Goal: Information Seeking & Learning: Learn about a topic

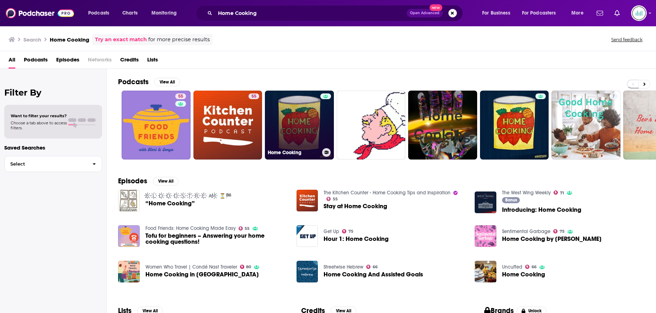
click at [293, 110] on link "Home Cooking" at bounding box center [299, 125] width 69 height 69
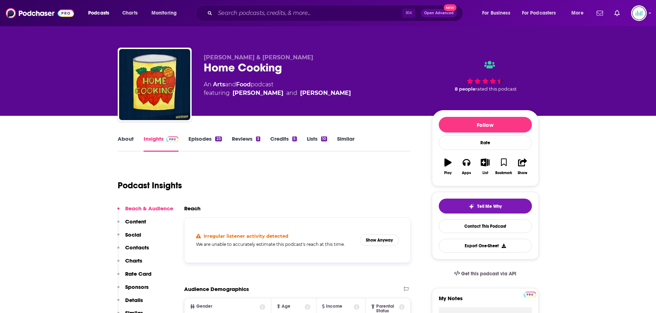
click at [121, 136] on link "About" at bounding box center [126, 144] width 16 height 16
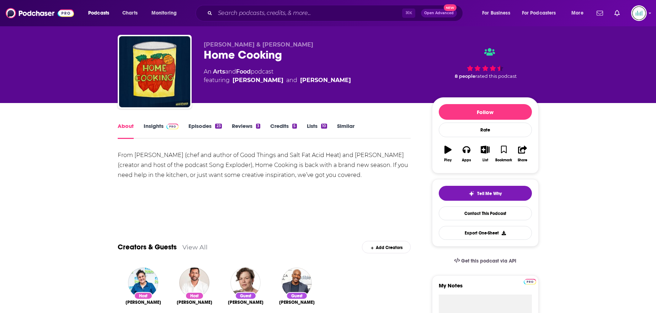
scroll to position [15, 0]
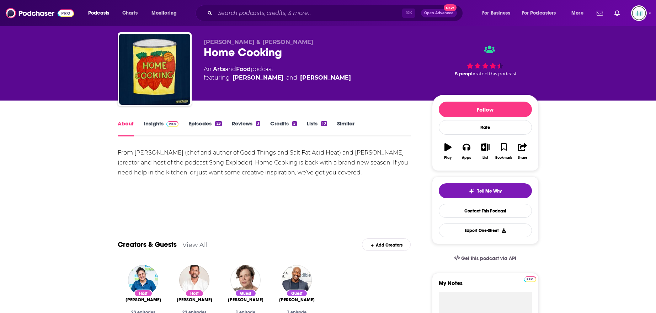
click at [204, 122] on link "Episodes 23" at bounding box center [205, 128] width 33 height 16
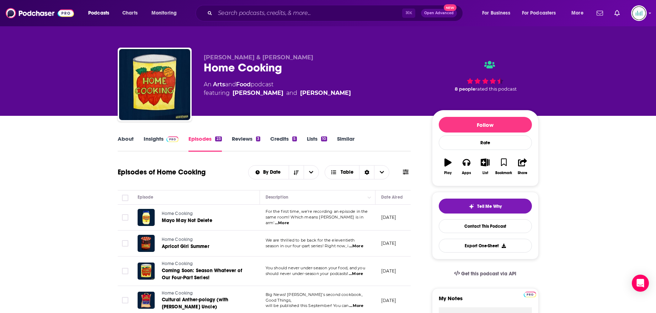
click at [158, 138] on link "Insights" at bounding box center [161, 144] width 35 height 16
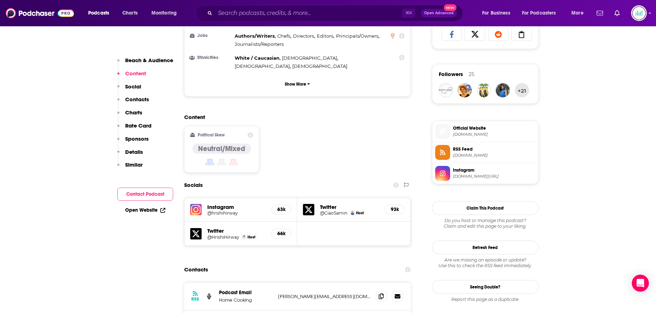
scroll to position [527, 0]
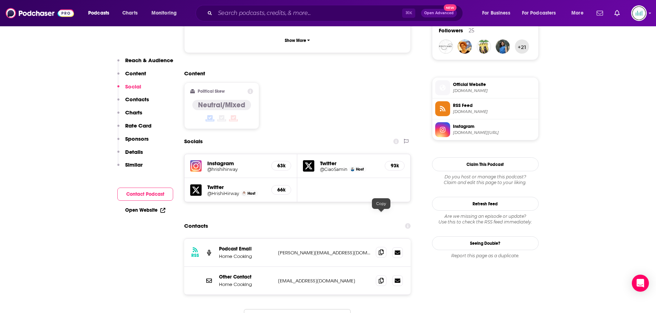
click at [383, 250] on icon at bounding box center [381, 253] width 5 height 6
click at [242, 8] on input "Search podcasts, credits, & more..." at bounding box center [308, 12] width 187 height 11
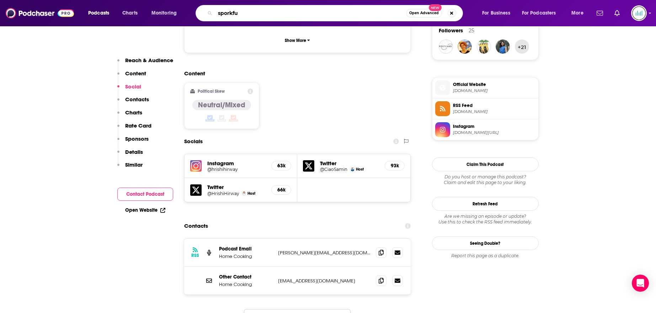
type input "sporkful"
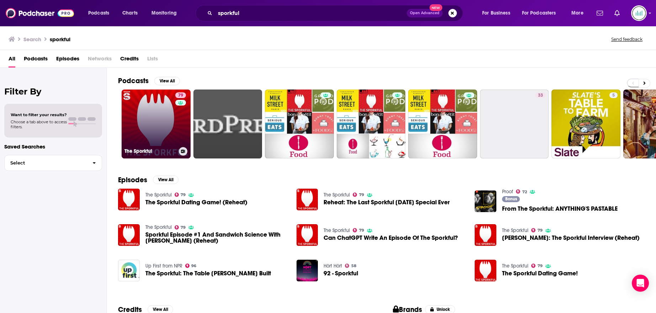
click at [154, 121] on link "79 The Sporkful" at bounding box center [156, 124] width 69 height 69
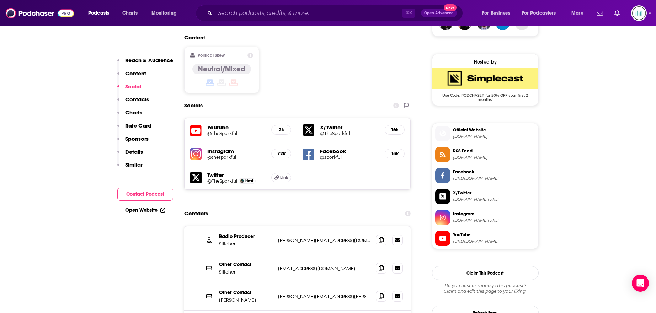
scroll to position [595, 0]
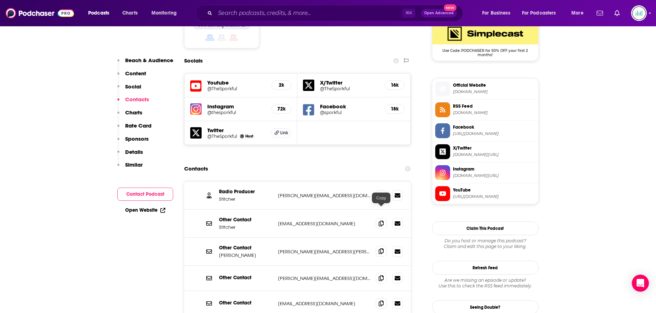
click at [383, 249] on icon at bounding box center [381, 252] width 5 height 6
